Goal: Browse casually: Explore the website without a specific task or goal

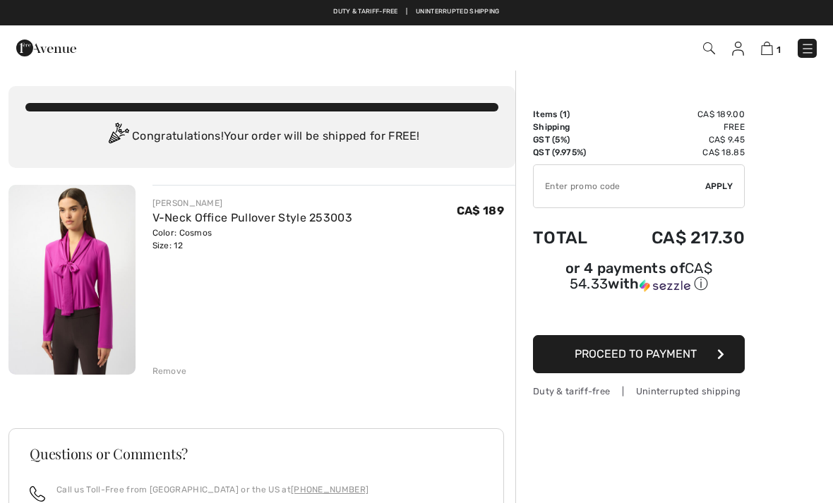
click at [802, 54] on img at bounding box center [807, 49] width 14 height 14
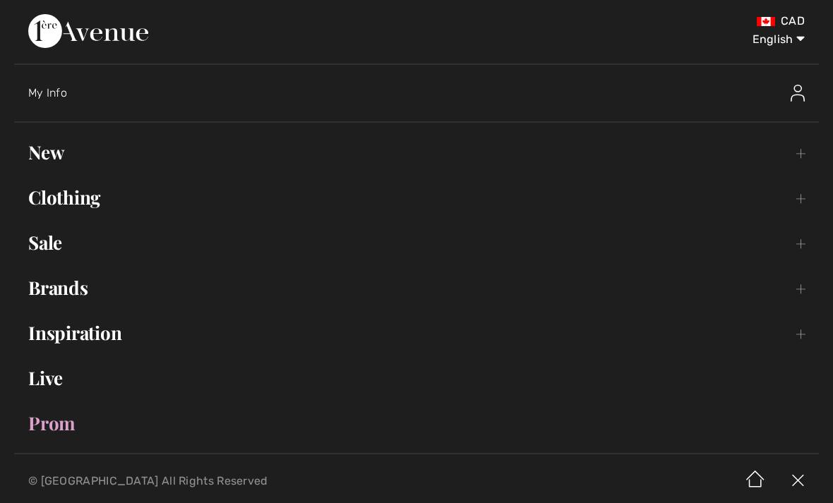
click at [35, 201] on link "Clothing Toggle submenu" at bounding box center [416, 197] width 805 height 31
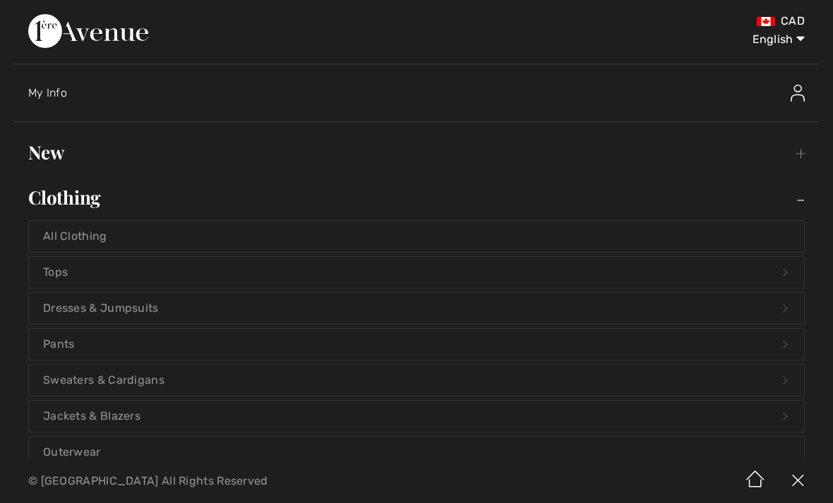
click at [61, 234] on link "All Clothing" at bounding box center [416, 236] width 775 height 31
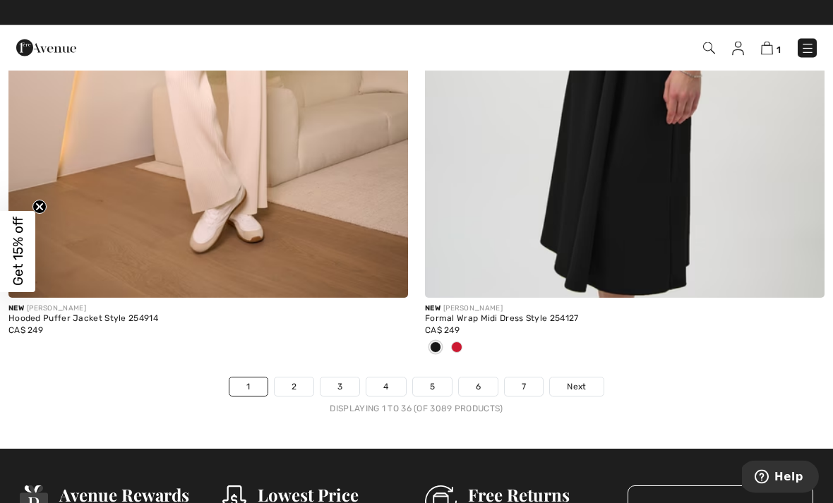
scroll to position [12122, 0]
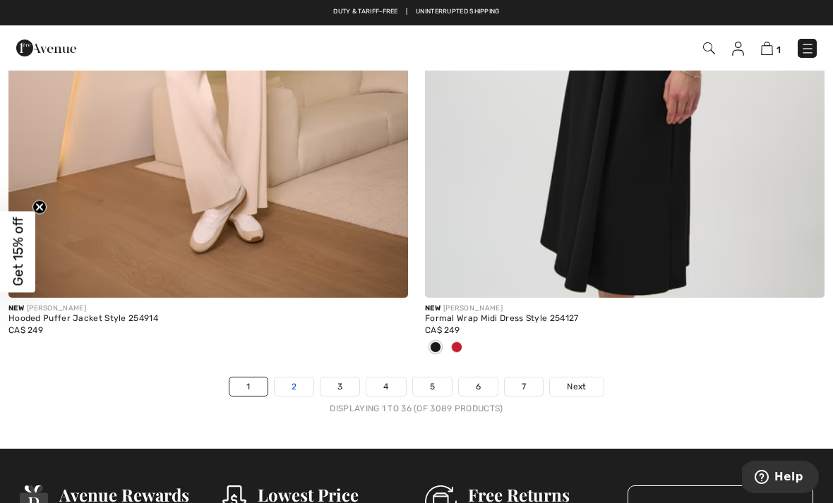
click at [283, 380] on link "2" at bounding box center [294, 387] width 39 height 18
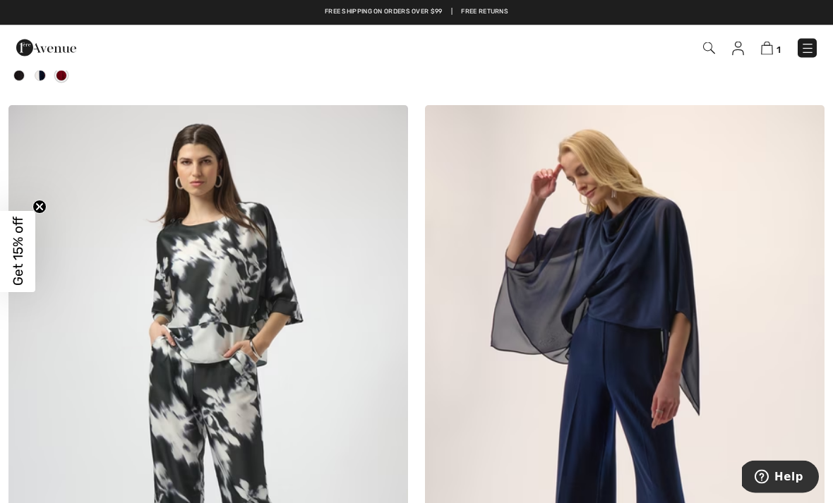
scroll to position [9049, 0]
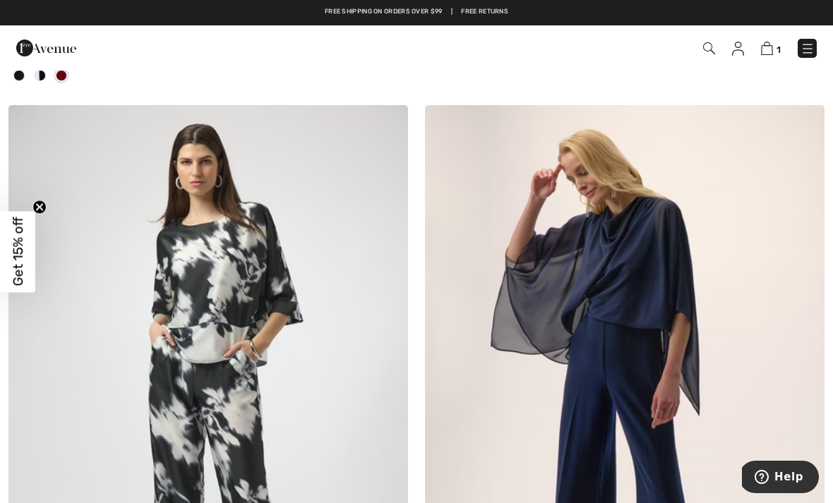
click at [815, 40] on link at bounding box center [807, 48] width 19 height 19
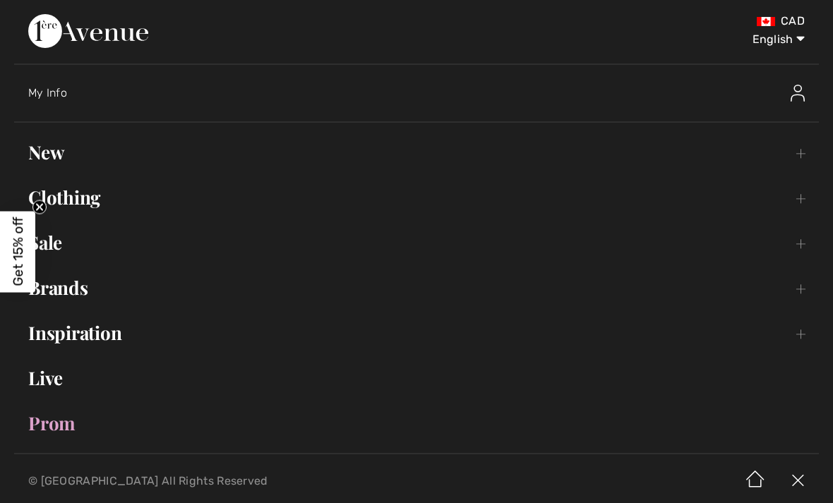
click at [56, 241] on link "Sale Toggle submenu" at bounding box center [416, 242] width 805 height 31
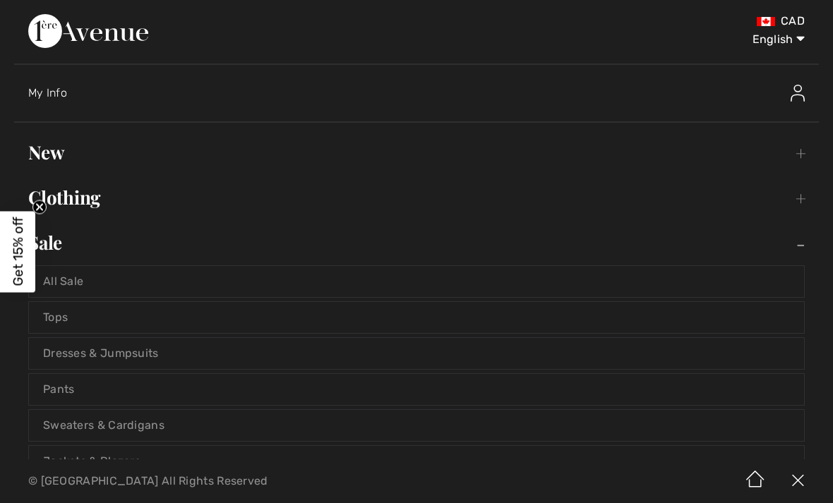
click at [73, 280] on link "All Sale" at bounding box center [416, 281] width 775 height 31
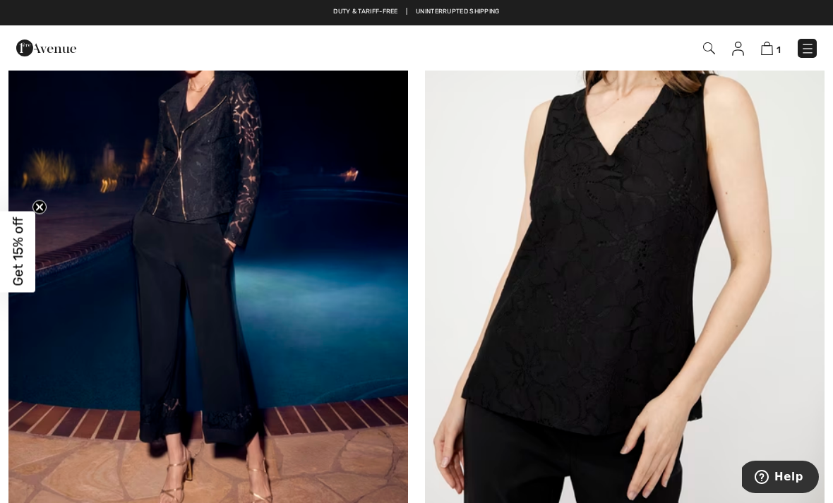
scroll to position [7681, 0]
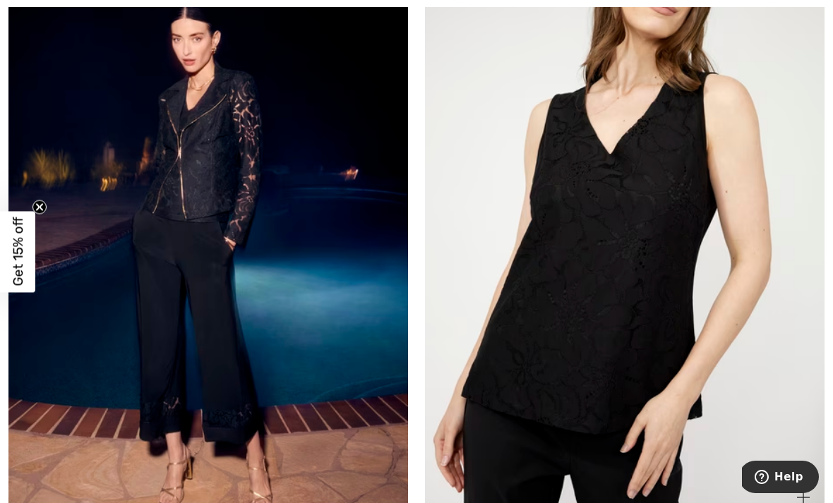
click at [545, 332] on img at bounding box center [625, 219] width 400 height 599
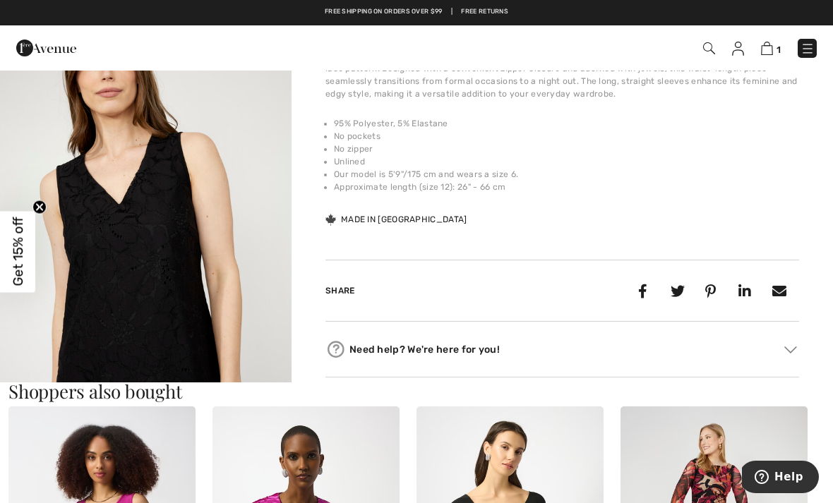
click at [136, 260] on img "2 / 5" at bounding box center [146, 254] width 292 height 438
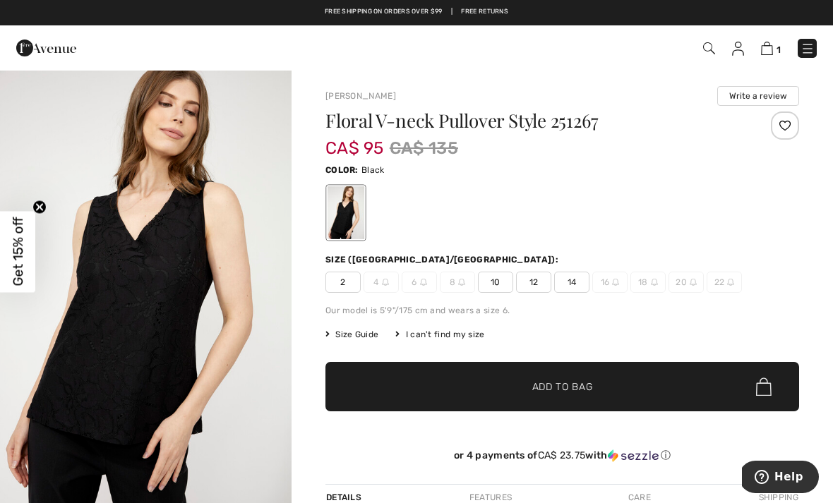
click at [779, 127] on div at bounding box center [785, 126] width 28 height 28
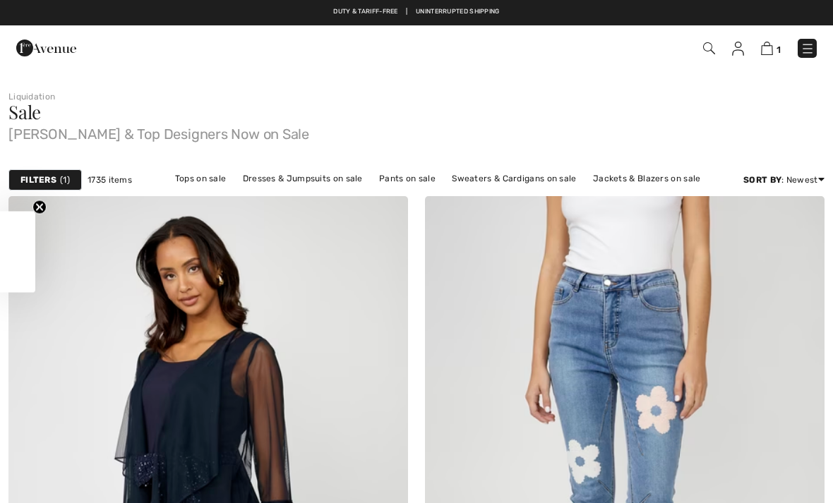
scroll to position [7726, 0]
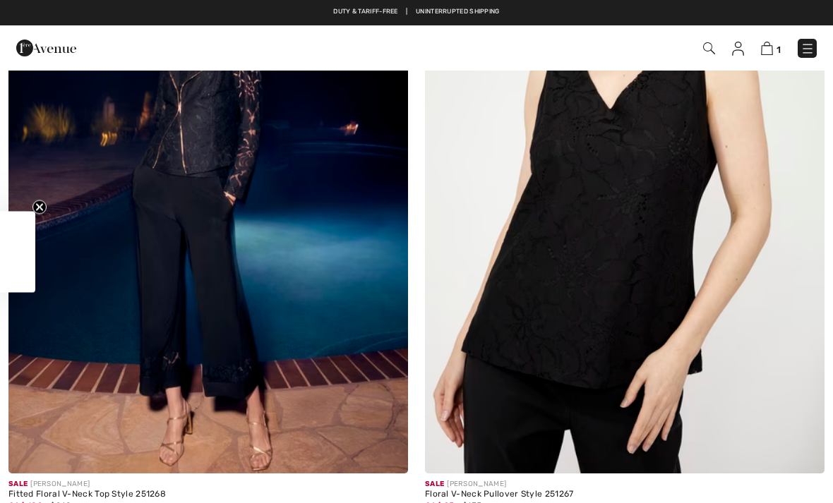
checkbox input "true"
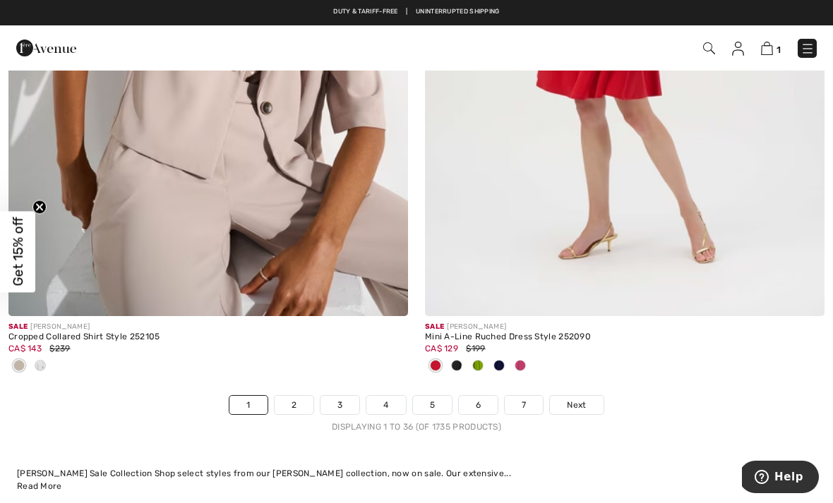
scroll to position [12030, 0]
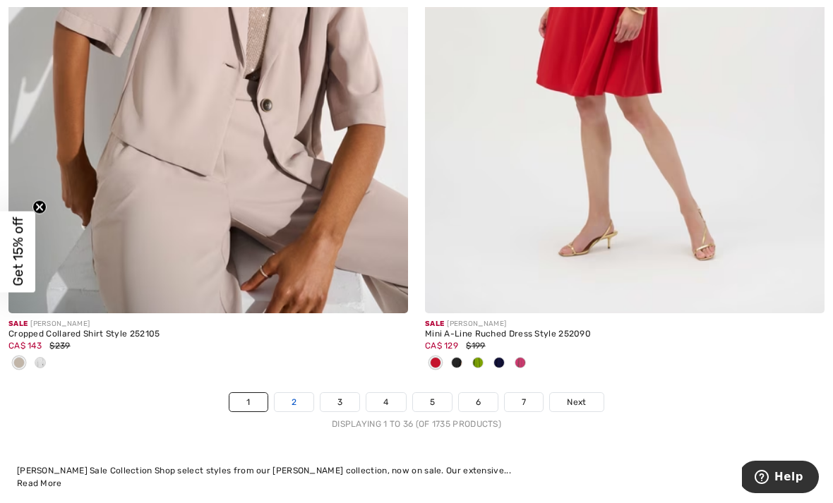
click at [294, 393] on link "2" at bounding box center [294, 402] width 39 height 18
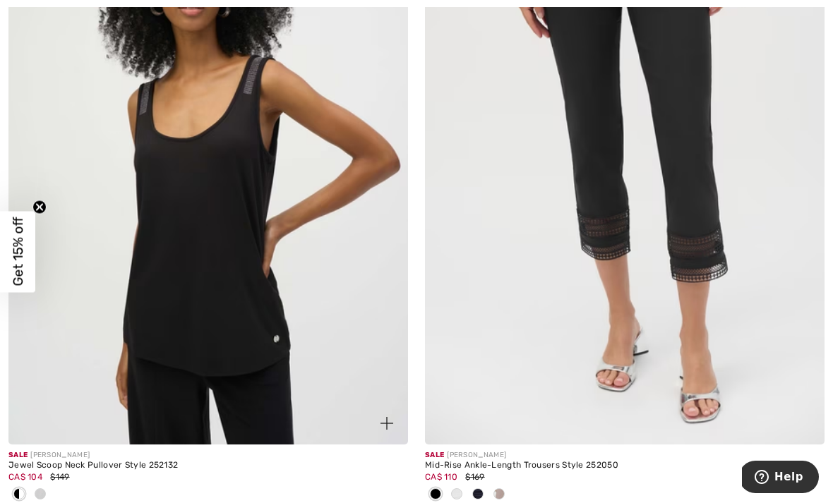
scroll to position [10776, 0]
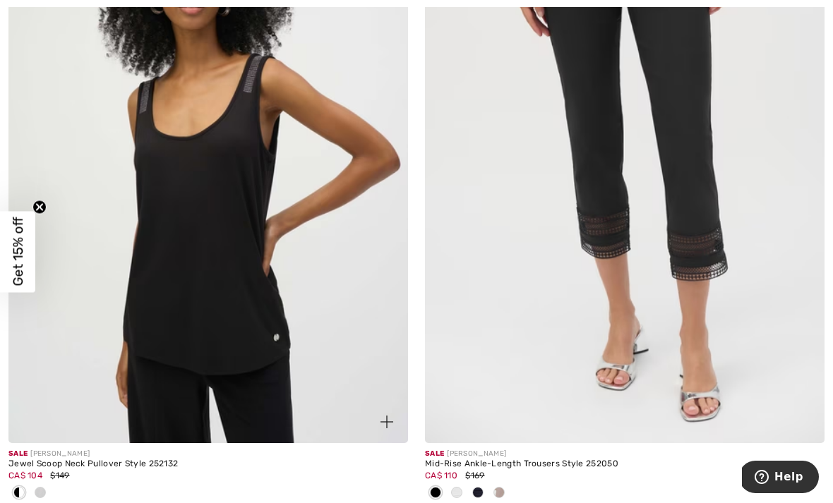
click at [182, 239] on img at bounding box center [208, 143] width 400 height 599
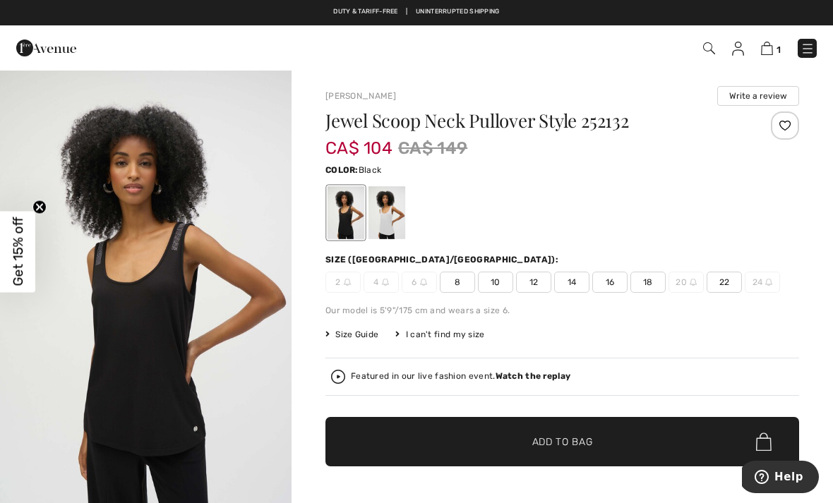
click at [784, 129] on div at bounding box center [785, 126] width 28 height 28
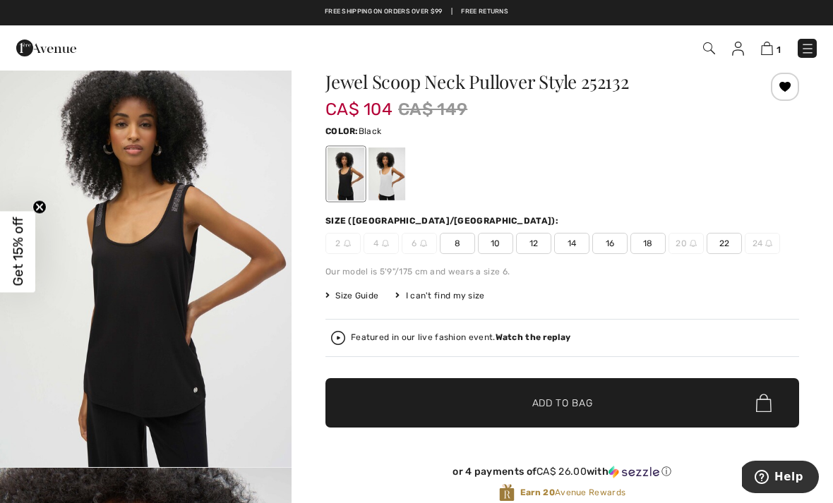
scroll to position [38, 0]
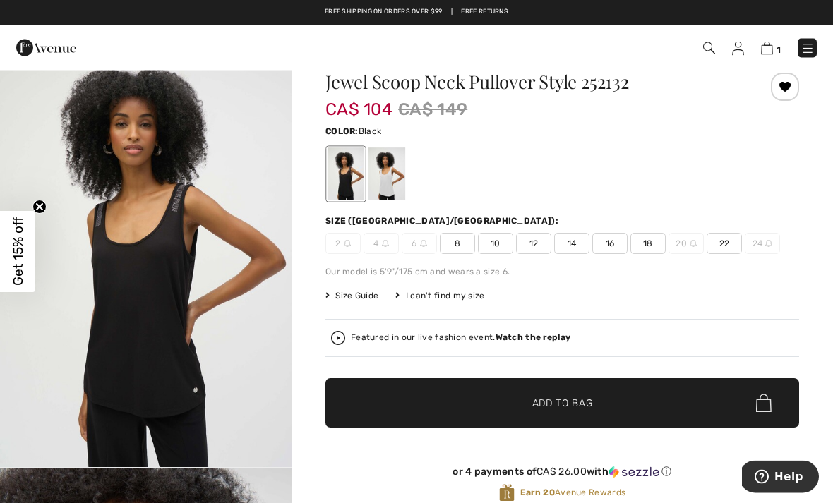
click at [526, 242] on span "12" at bounding box center [533, 244] width 35 height 21
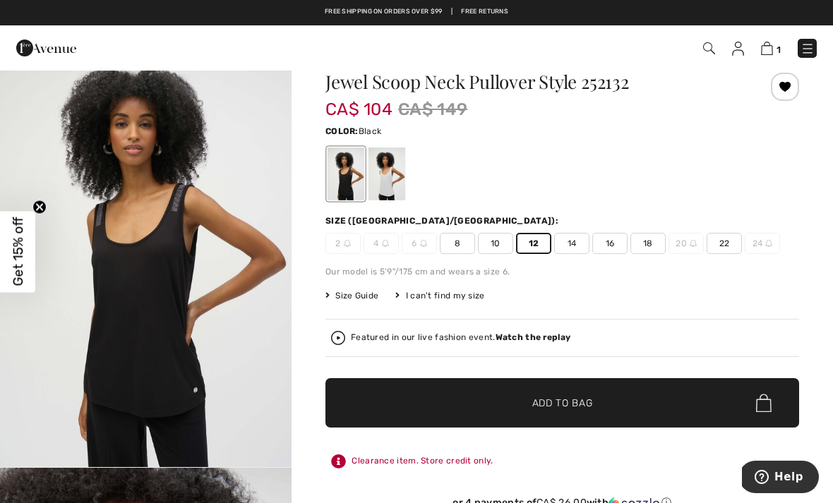
click at [396, 417] on span "✔ Added to Bag Add to Bag" at bounding box center [562, 402] width 474 height 49
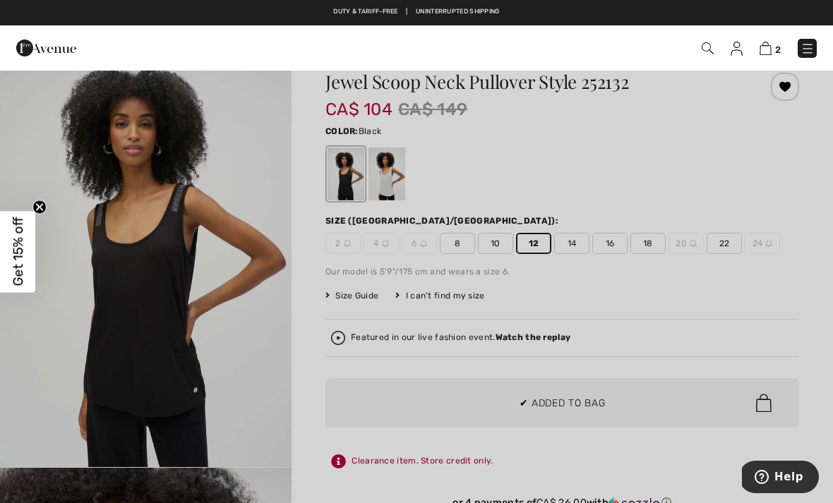
scroll to position [40, 0]
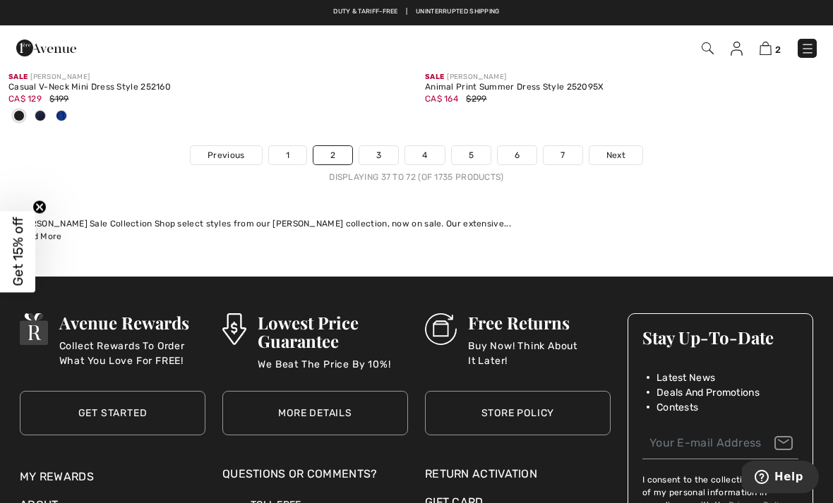
scroll to position [12380, 0]
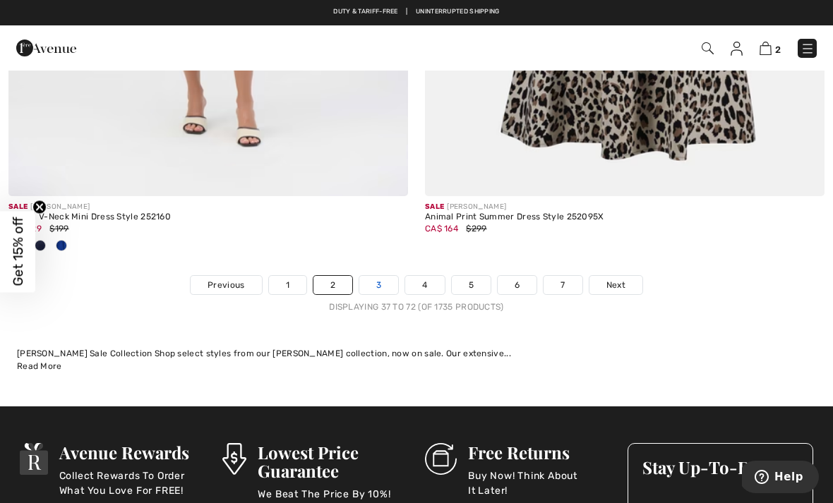
click at [382, 279] on link "3" at bounding box center [378, 285] width 39 height 18
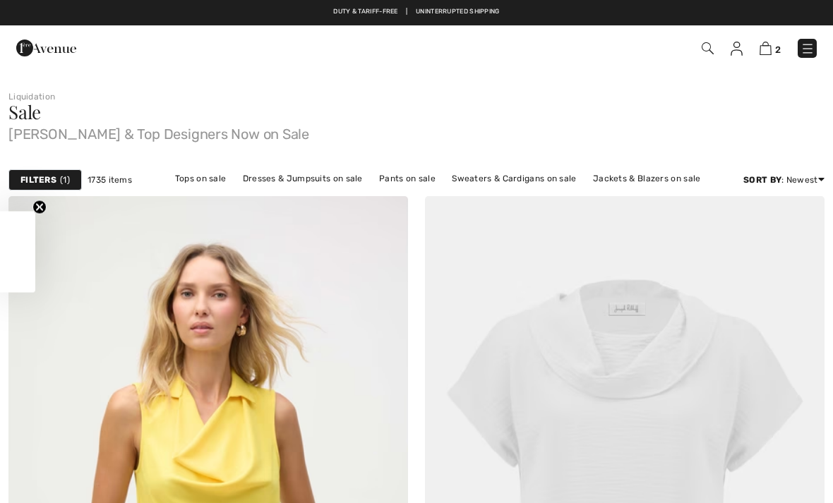
checkbox input "true"
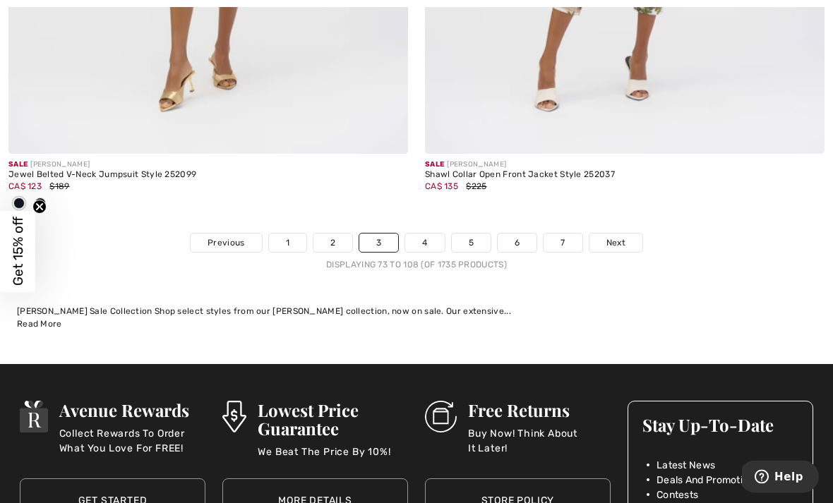
scroll to position [12353, 0]
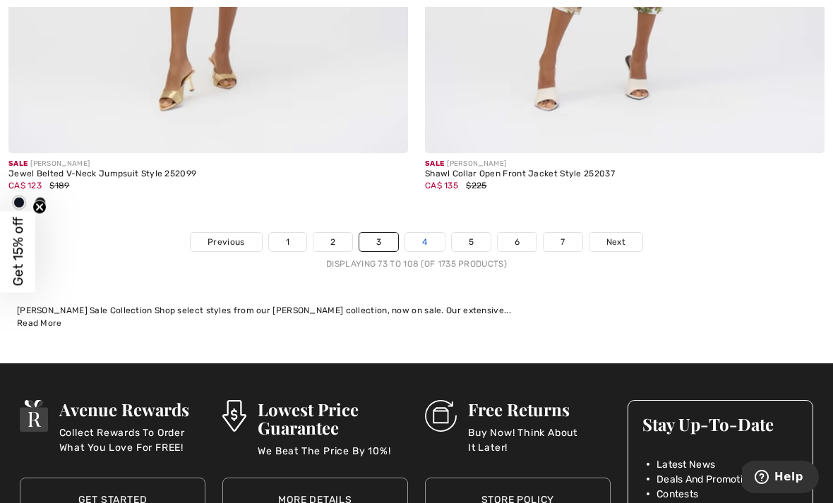
click at [421, 233] on link "4" at bounding box center [424, 242] width 39 height 18
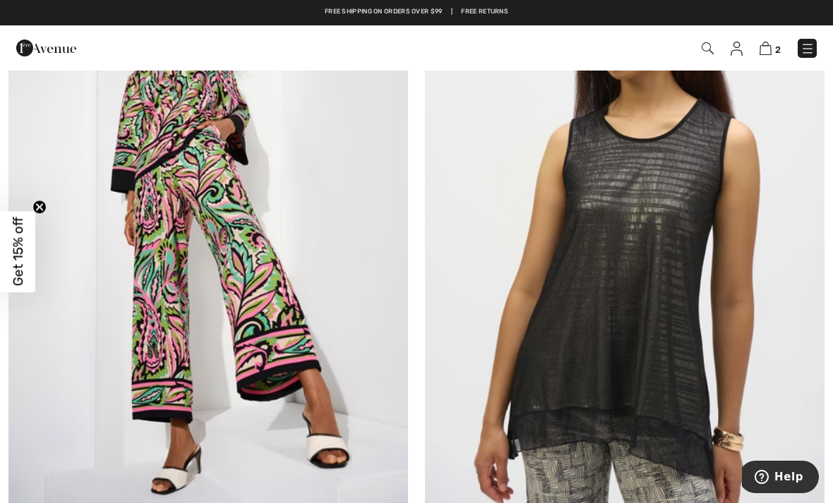
scroll to position [11232, 0]
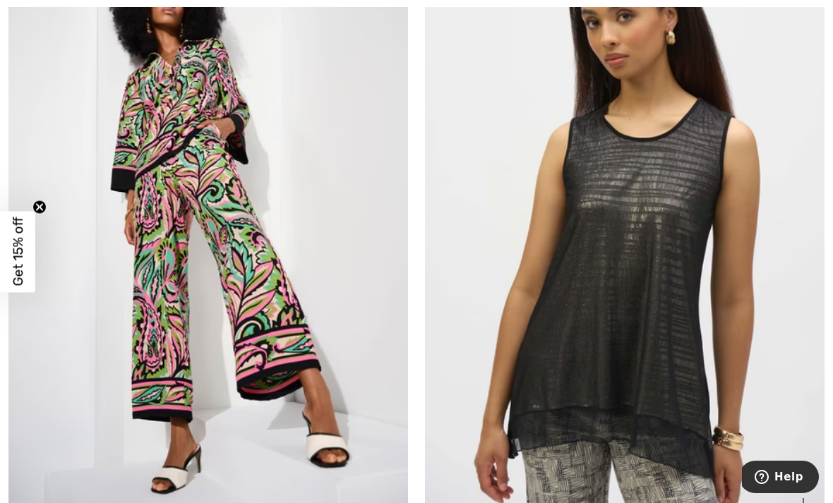
click at [550, 302] on img at bounding box center [625, 226] width 400 height 599
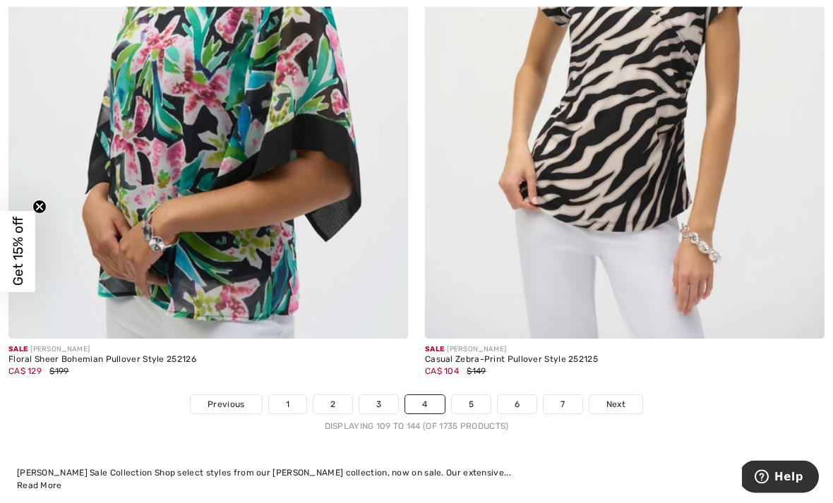
scroll to position [12072, 0]
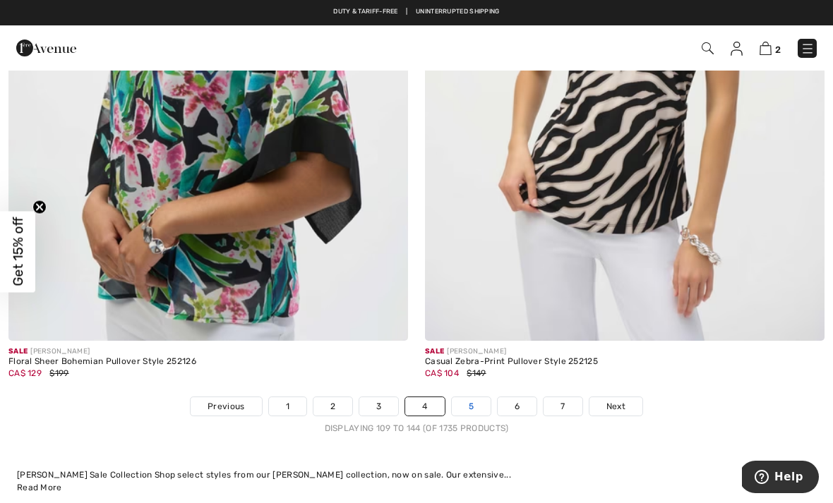
click at [464, 398] on link "5" at bounding box center [471, 406] width 39 height 18
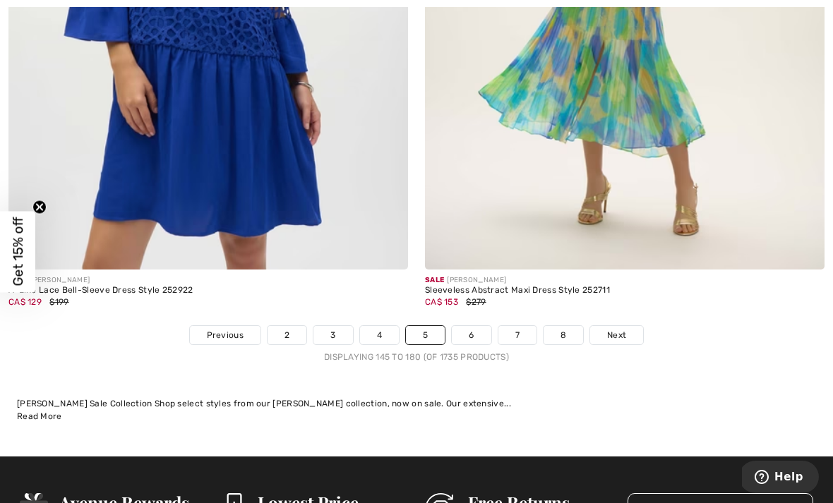
scroll to position [12098, 0]
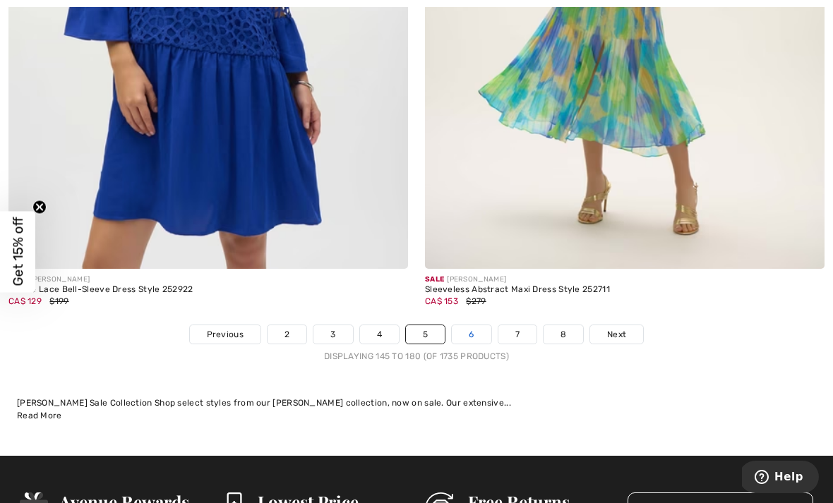
click at [472, 332] on link "6" at bounding box center [471, 334] width 39 height 18
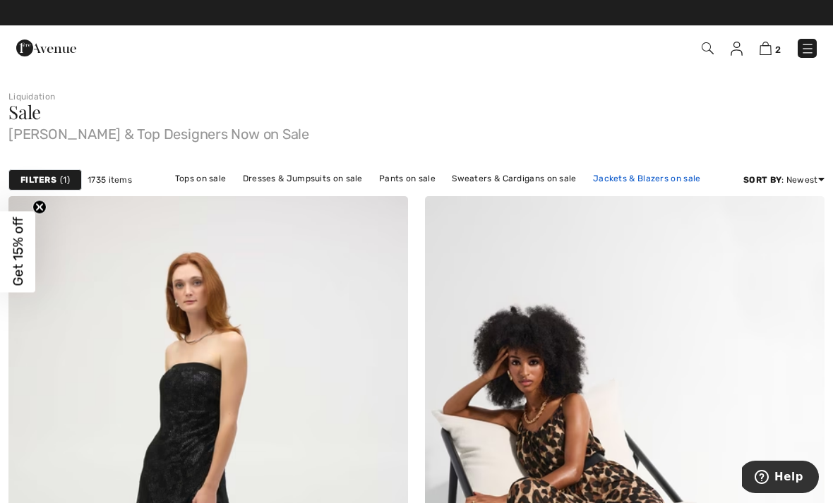
click at [618, 180] on link "Jackets & Blazers on sale" at bounding box center [647, 178] width 122 height 18
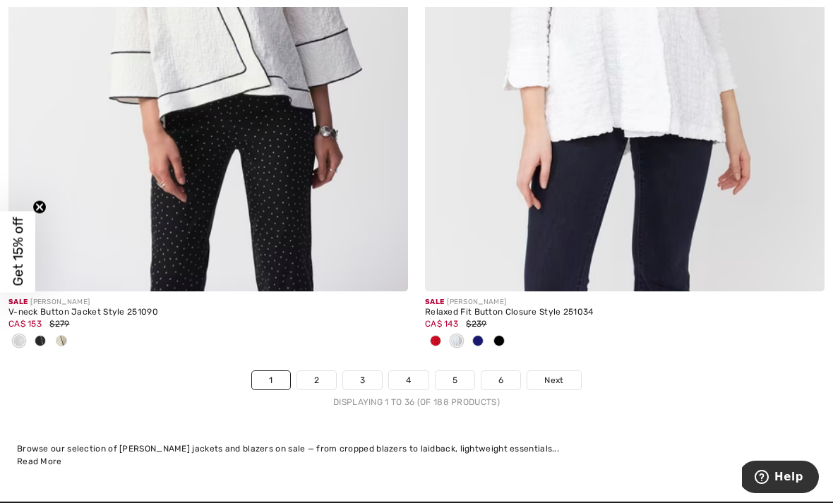
scroll to position [12196, 0]
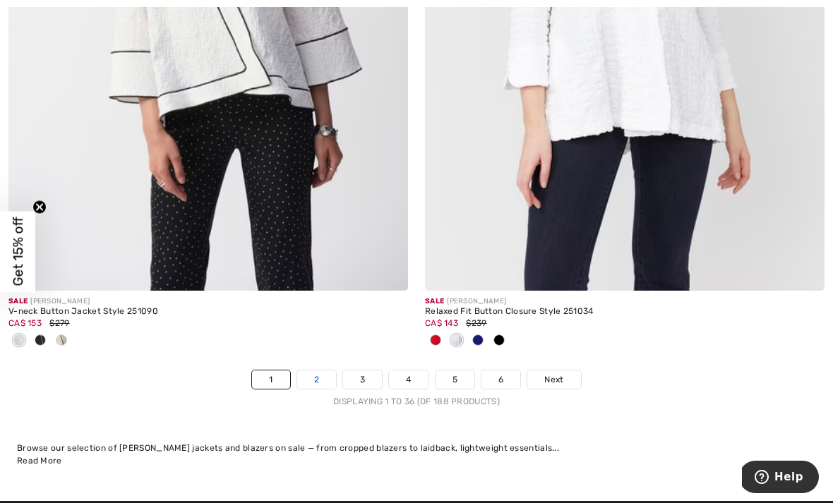
click at [325, 371] on link "2" at bounding box center [316, 380] width 39 height 18
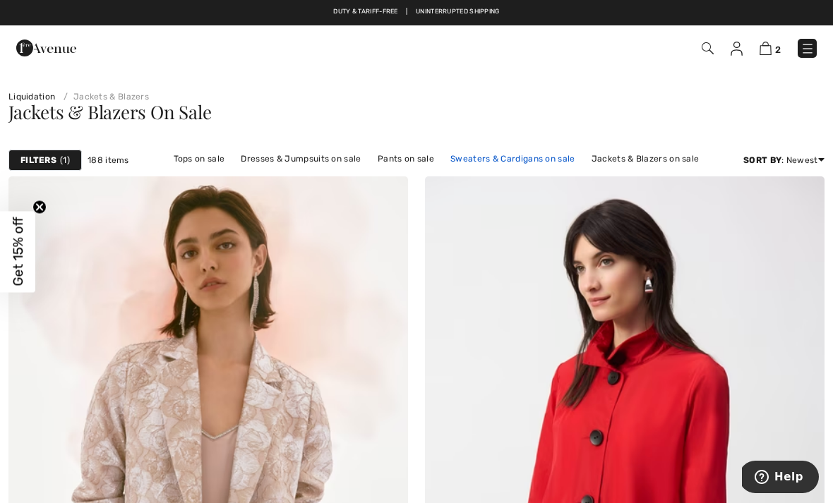
click at [481, 152] on link "Sweaters & Cardigans on sale" at bounding box center [512, 159] width 138 height 18
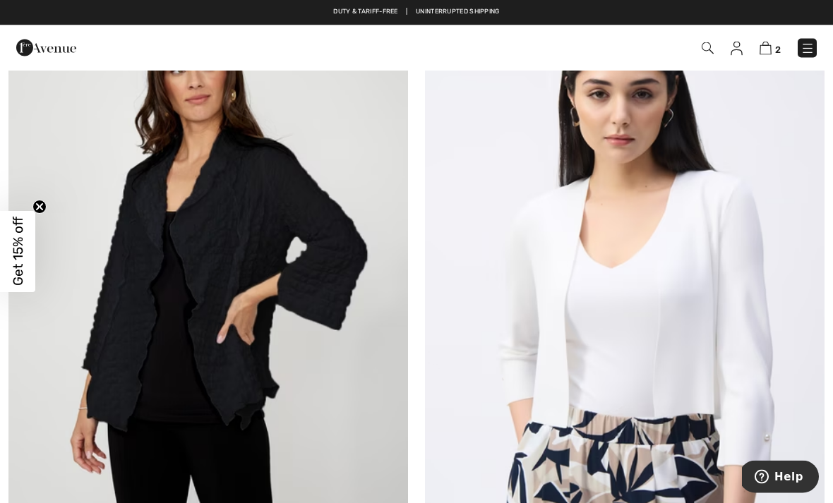
scroll to position [3568, 0]
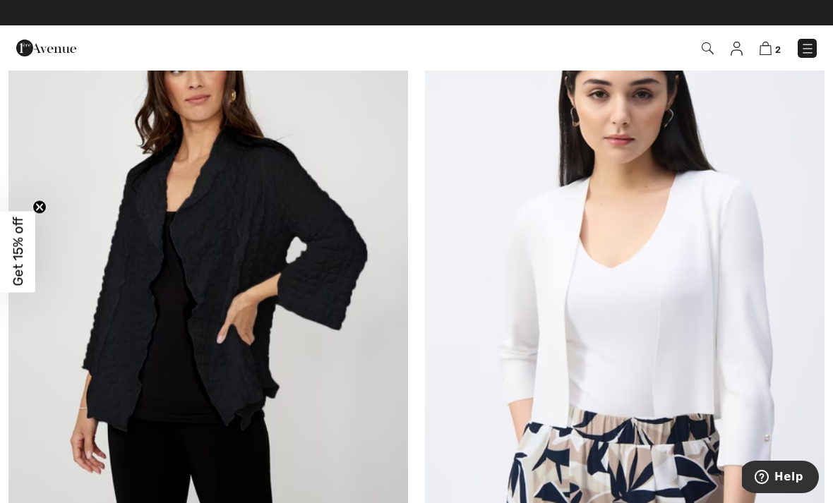
click at [813, 51] on img at bounding box center [807, 49] width 14 height 14
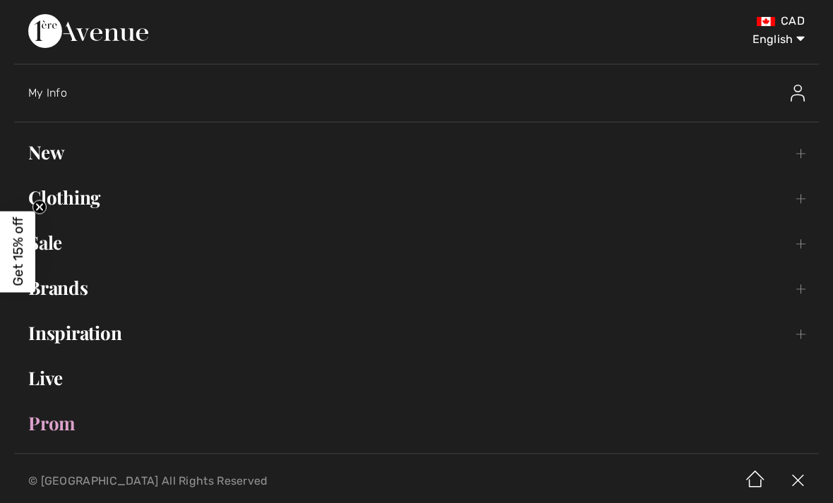
click at [45, 426] on link "Prom" at bounding box center [416, 423] width 805 height 31
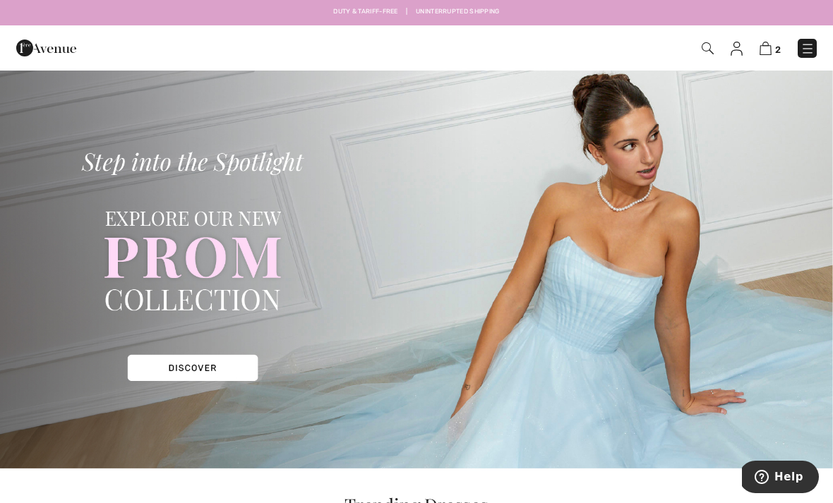
click at [811, 44] on img at bounding box center [807, 49] width 14 height 14
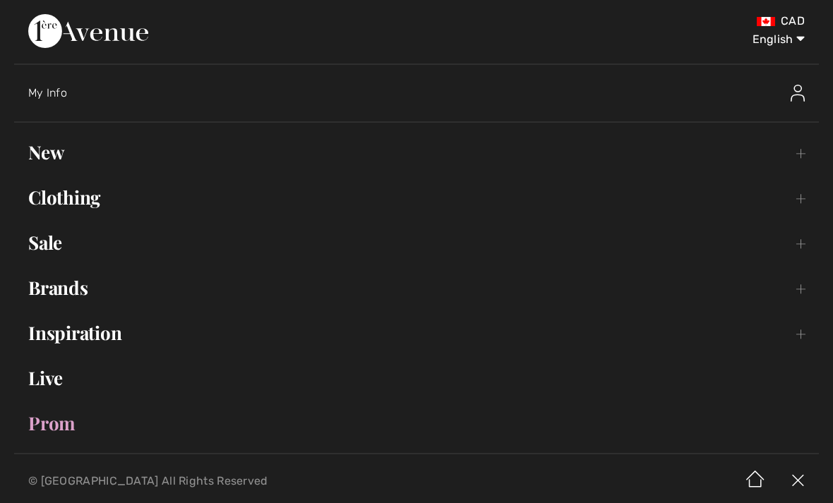
click at [33, 294] on link "Brands Open submenu" at bounding box center [416, 287] width 805 height 31
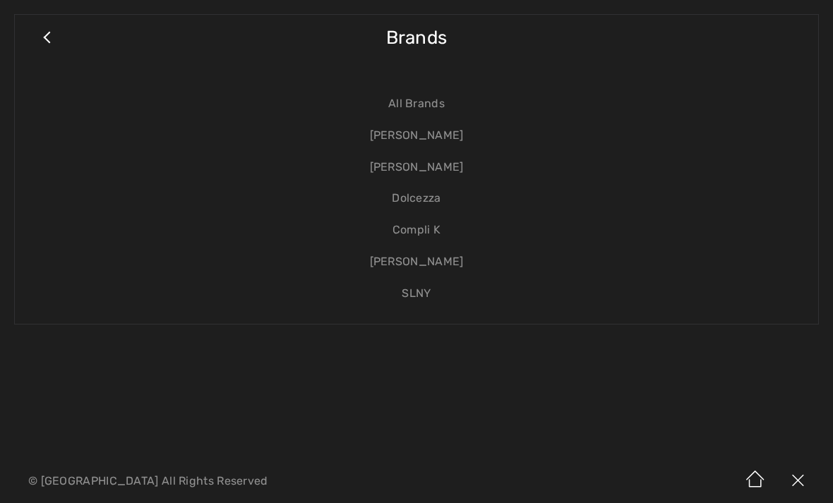
click at [375, 147] on link "[PERSON_NAME]" at bounding box center [416, 136] width 775 height 32
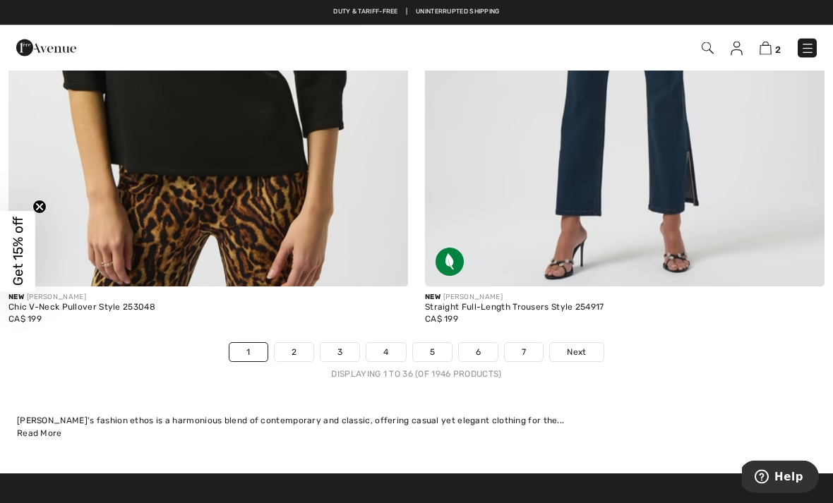
scroll to position [12391, 0]
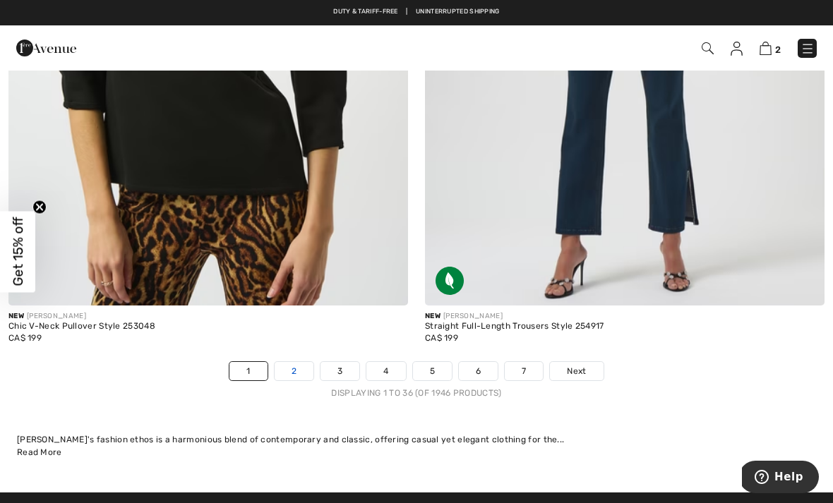
click at [290, 365] on link "2" at bounding box center [294, 371] width 39 height 18
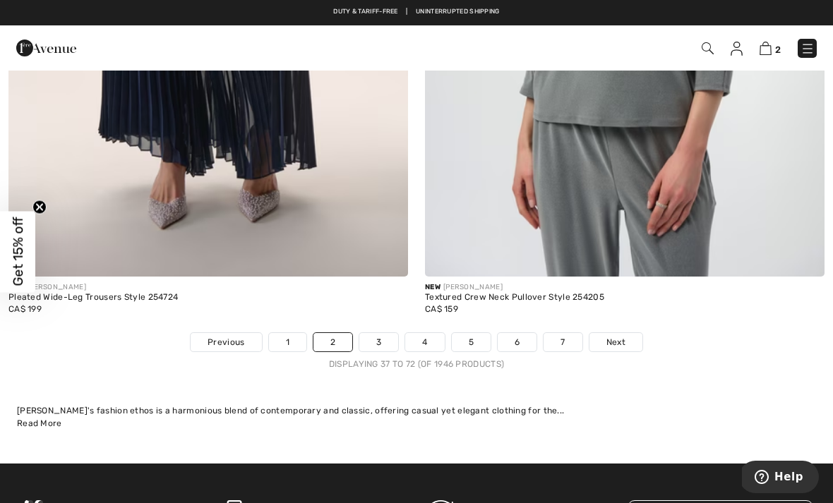
scroll to position [12538, 0]
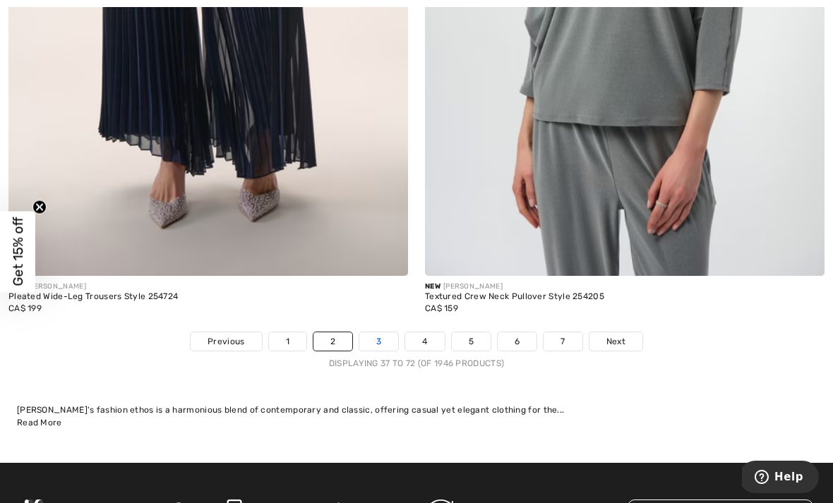
click at [368, 333] on link "3" at bounding box center [378, 341] width 39 height 18
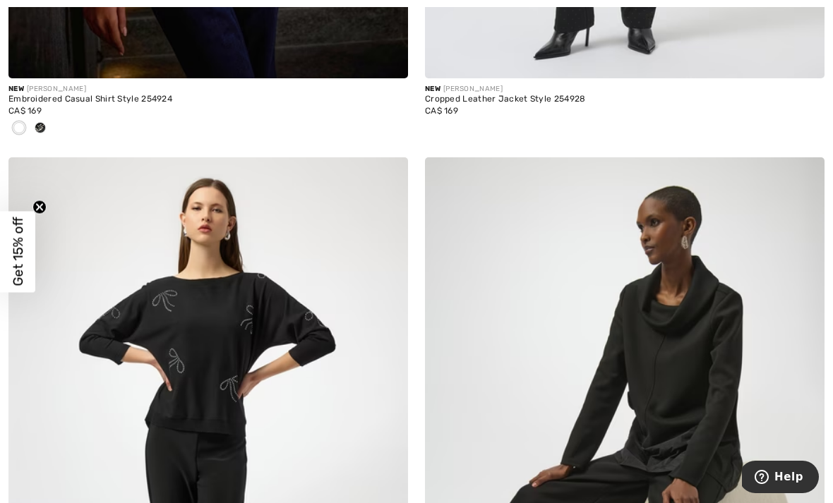
scroll to position [3673, 0]
